Goal: Information Seeking & Learning: Compare options

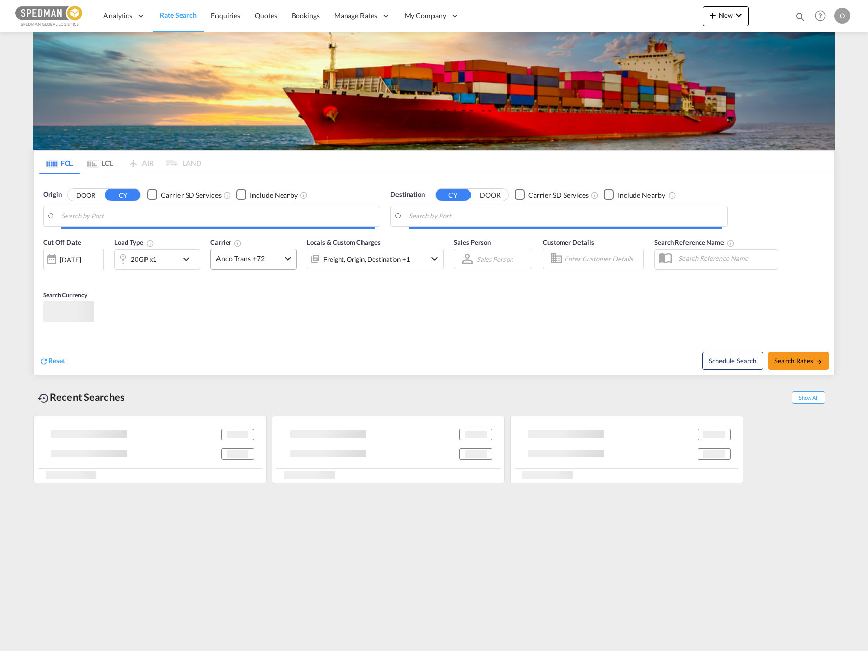
type input "Norrkoping, SENRK"
type input "[US_STATE], [GEOGRAPHIC_DATA], USNYC"
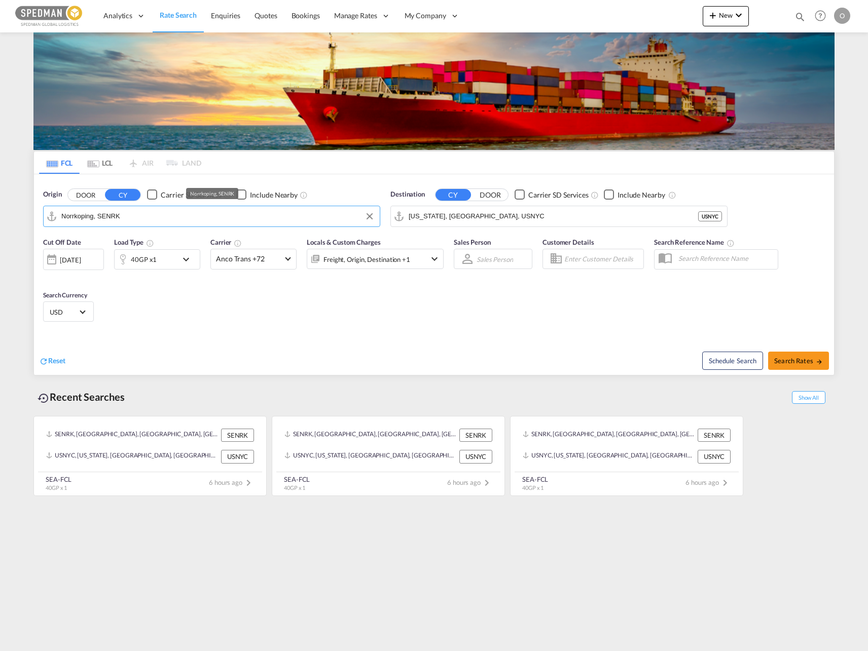
click at [182, 214] on input "Norrkoping, SENRK" at bounding box center [217, 216] width 313 height 15
click at [161, 271] on div "Helsing borg [GEOGRAPHIC_DATA] SEHEL" at bounding box center [140, 275] width 193 height 30
type input "[GEOGRAPHIC_DATA], [GEOGRAPHIC_DATA]"
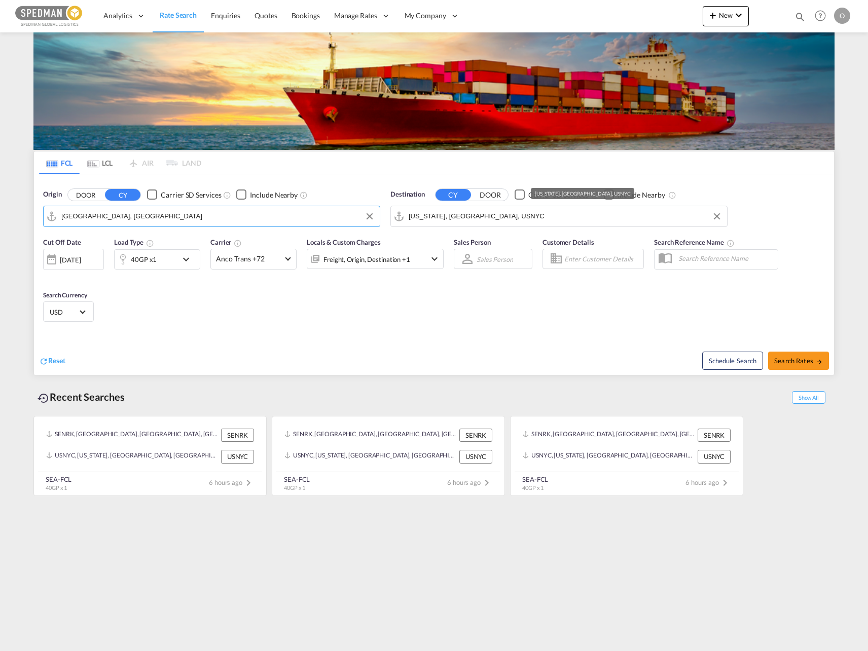
click at [475, 213] on input "[US_STATE], [GEOGRAPHIC_DATA], USNYC" at bounding box center [565, 216] width 313 height 15
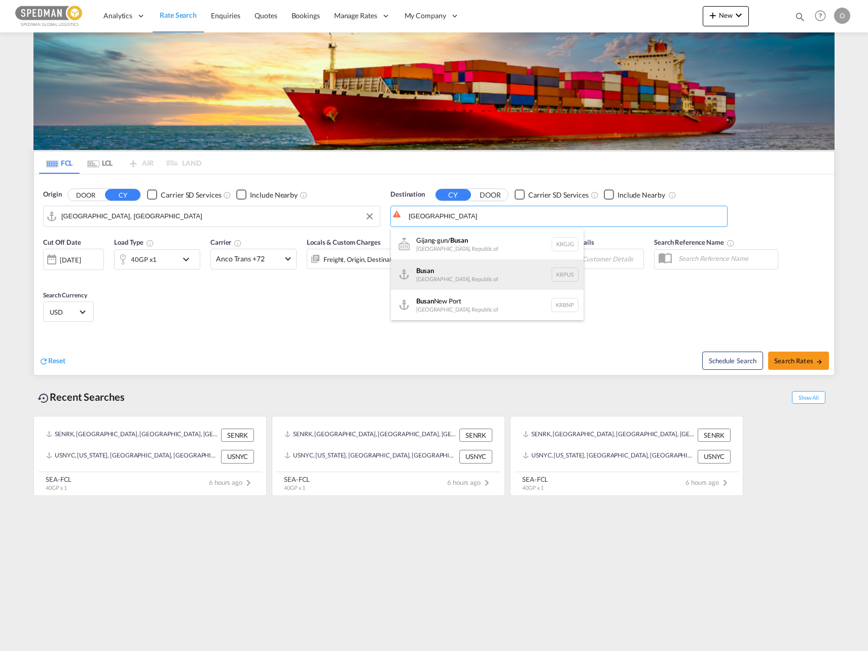
click at [469, 278] on div "Busan Korea, Republic of KRPUS" at bounding box center [487, 275] width 193 height 30
type input "Busan, KRPUS"
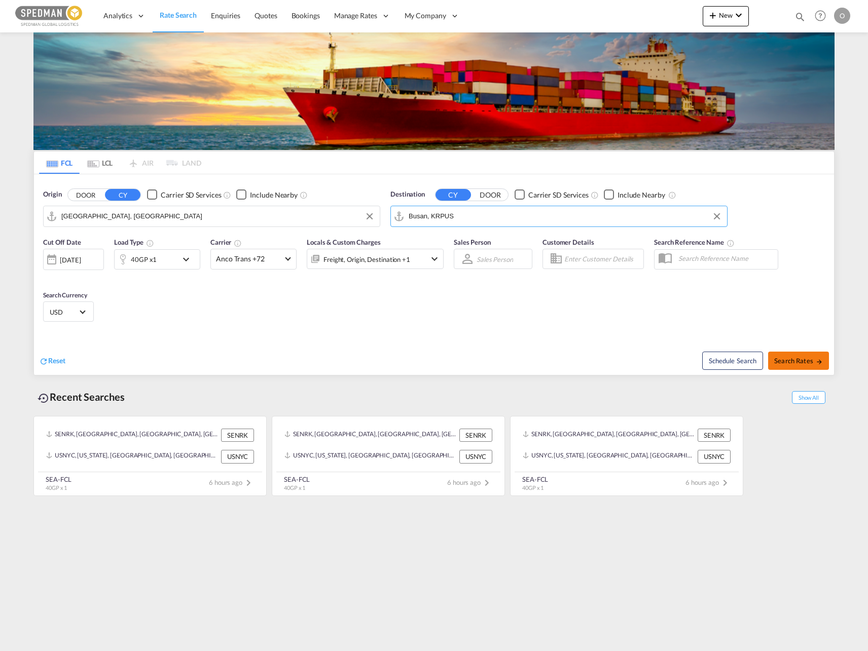
click at [793, 363] on span "Search Rates" at bounding box center [798, 361] width 49 height 8
type input "SEHEL to KRPUS / [DATE]"
